Goal: Information Seeking & Learning: Learn about a topic

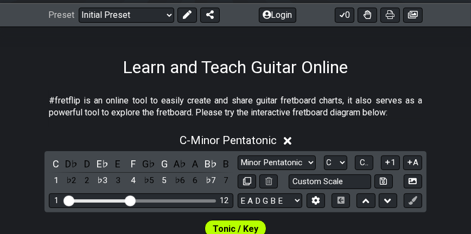
scroll to position [163, 0]
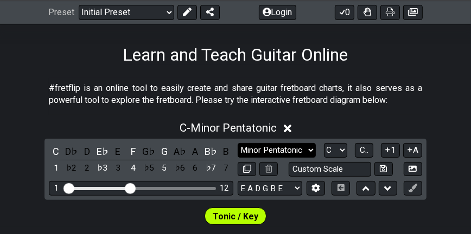
click at [309, 146] on select "Minor Pentatonic Click to edit Minor Pentatonic Major Pentatonic Minor Blues Ma…" at bounding box center [276, 150] width 78 height 15
select select "Minor Pentatonic"
click at [237, 143] on select "Minor Pentatonic Click to edit Minor Pentatonic Major Pentatonic Minor Blues Ma…" at bounding box center [276, 150] width 78 height 15
click at [288, 128] on icon at bounding box center [288, 129] width 8 height 8
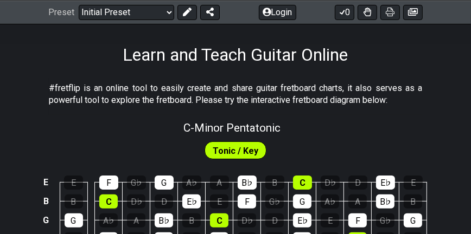
click at [229, 150] on span "Tonic / Key" at bounding box center [236, 151] width 46 height 16
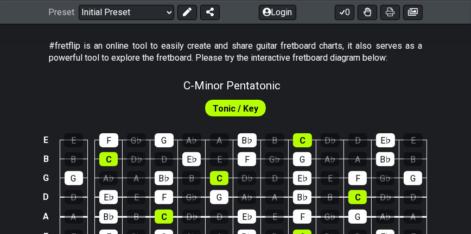
scroll to position [216, 0]
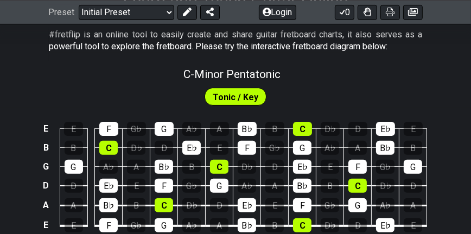
click at [72, 205] on div "A" at bounding box center [74, 205] width 18 height 14
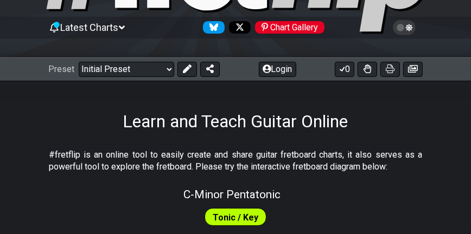
scroll to position [108, 0]
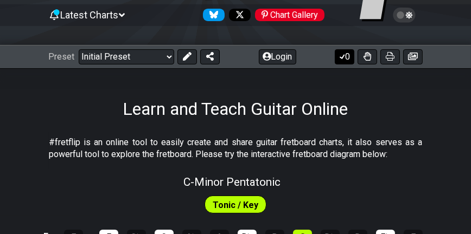
click at [347, 56] on button "0" at bounding box center [345, 56] width 20 height 15
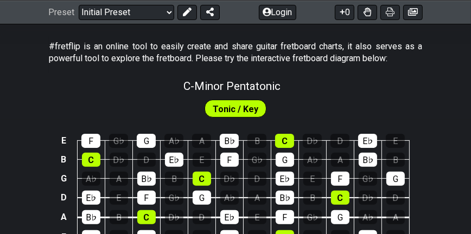
scroll to position [216, 0]
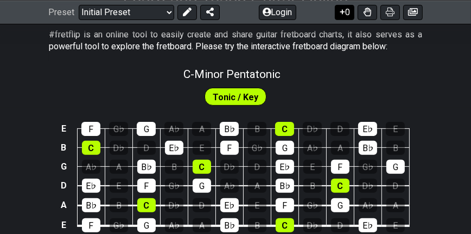
click at [347, 10] on button "0" at bounding box center [345, 11] width 20 height 15
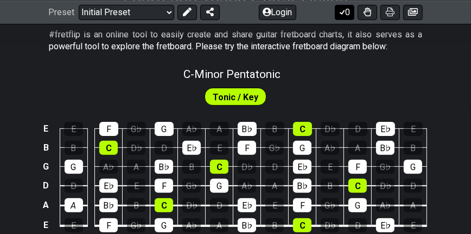
click at [348, 12] on button "0" at bounding box center [345, 11] width 20 height 15
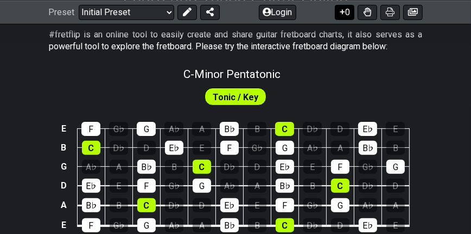
click at [348, 12] on button "0" at bounding box center [345, 11] width 20 height 15
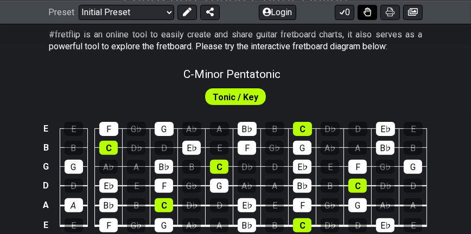
click at [375, 13] on button at bounding box center [367, 11] width 20 height 15
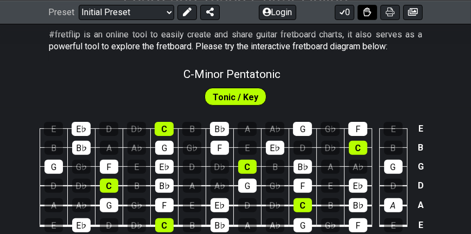
click at [368, 13] on icon at bounding box center [367, 12] width 8 height 9
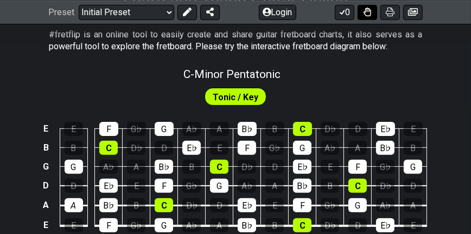
click at [368, 13] on icon at bounding box center [367, 12] width 8 height 9
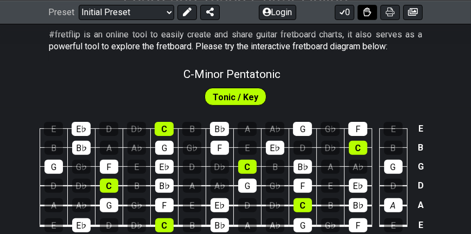
click at [368, 13] on icon at bounding box center [367, 12] width 8 height 9
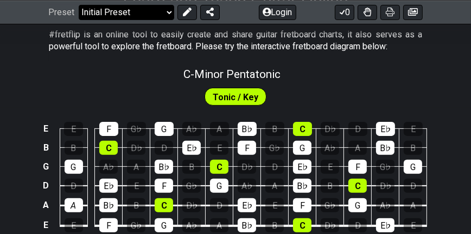
click at [169, 9] on select "Welcome to #fretflip! Initial Preset Custom Preset Minor Pentatonic Major Penta…" at bounding box center [126, 11] width 95 height 15
click at [79, 4] on select "Welcome to #fretflip! Initial Preset Custom Preset Minor Pentatonic Major Penta…" at bounding box center [126, 11] width 95 height 15
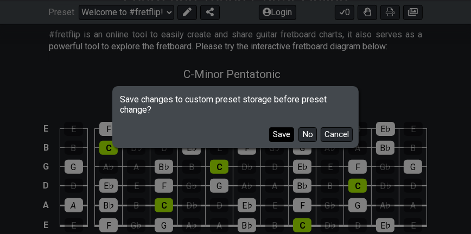
click at [281, 136] on button "Save" at bounding box center [281, 134] width 25 height 15
select select "/minor-pentatonic"
select select "C"
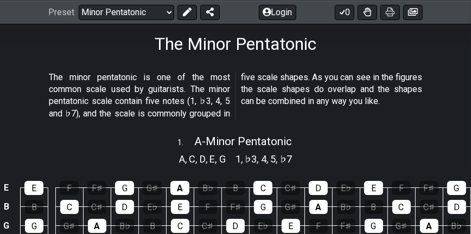
scroll to position [163, 0]
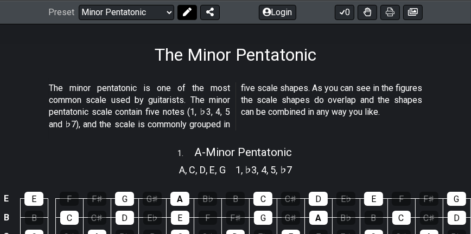
click at [183, 10] on icon at bounding box center [187, 12] width 9 height 9
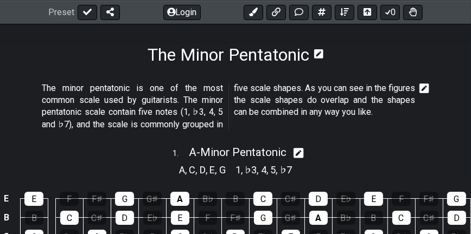
click at [301, 152] on icon at bounding box center [298, 152] width 10 height 11
select select "A"
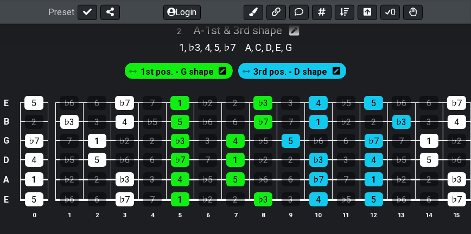
scroll to position [542, 0]
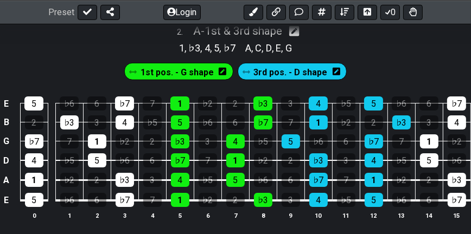
click at [168, 76] on span "1st pos. - G shape" at bounding box center [176, 73] width 73 height 16
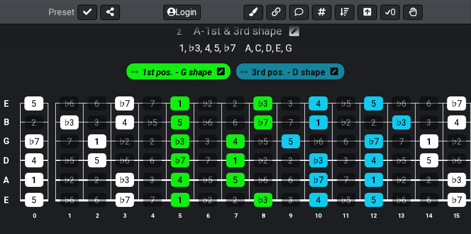
click at [93, 73] on div "1st pos. - G shape 3rd pos. - D shape" at bounding box center [235, 68] width 471 height 27
drag, startPoint x: 169, startPoint y: 99, endPoint x: 120, endPoint y: 255, distance: 164.1
drag, startPoint x: 124, startPoint y: 218, endPoint x: 145, endPoint y: 155, distance: 66.5
click at [132, 193] on tbody "E 5 ♭6 6 ♭7 7 1 ♭2 2 ♭3 3 4 ♭5 5 ♭6 6 ♭7 B 2 ♭3 3 4 ♭5 5 ♭6 6 ♭7 7 1 ♭2 2 ♭3 3 …" at bounding box center [235, 148] width 470 height 127
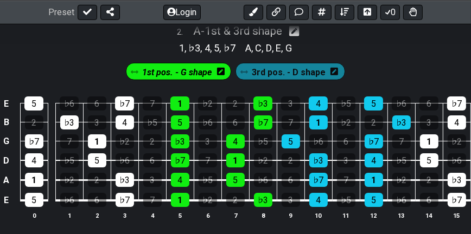
click at [84, 38] on div "2 . A - 1st & 3rd shape" at bounding box center [235, 28] width 471 height 21
select select "A"
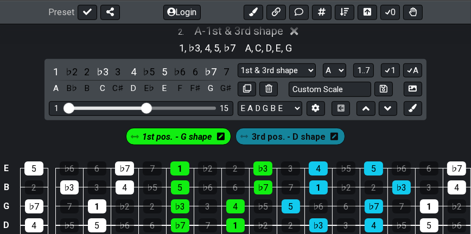
click at [84, 38] on div "2 . A - 1st & 3rd shape" at bounding box center [235, 28] width 471 height 21
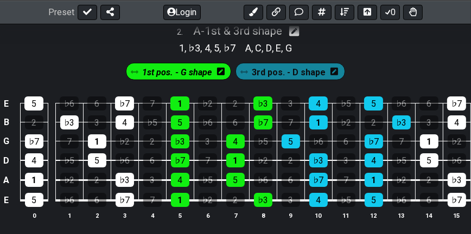
click at [84, 38] on div "2 . A - 1st & 3rd shape" at bounding box center [235, 28] width 471 height 21
select select "A"
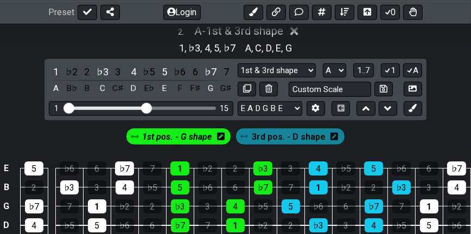
click at [97, 138] on div "1st pos. - G shape 3rd pos. - D shape" at bounding box center [235, 133] width 471 height 27
click at [95, 143] on div "1st pos. - G shape 3rd pos. - D shape" at bounding box center [235, 133] width 471 height 27
click at [37, 56] on div "1 , ♭3 , 4 , 5 , ♭7 A , C , D , E , G" at bounding box center [235, 46] width 471 height 17
click at [297, 116] on select "E A D G B E E A D G B E E A D G B E B E A D F♯ B A D G C E A D A D G B E E♭ A♭ …" at bounding box center [269, 108] width 65 height 15
click at [78, 46] on div "1 , ♭3 , 4 , 5 , ♭7 A , C , D , E , G" at bounding box center [235, 46] width 471 height 17
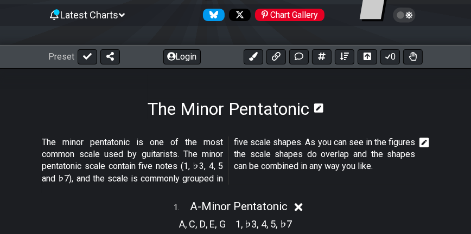
scroll to position [163, 0]
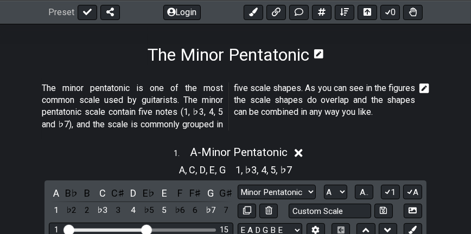
click at [216, 113] on p "The minor pentatonic is one of the most common scale used by guitarists. The mi…" at bounding box center [228, 106] width 373 height 49
